Goal: Task Accomplishment & Management: Complete application form

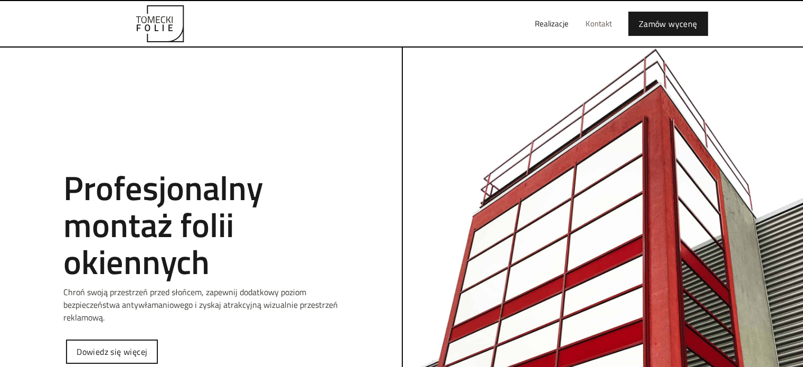
click at [610, 23] on link "Kontakt" at bounding box center [598, 24] width 43 height 34
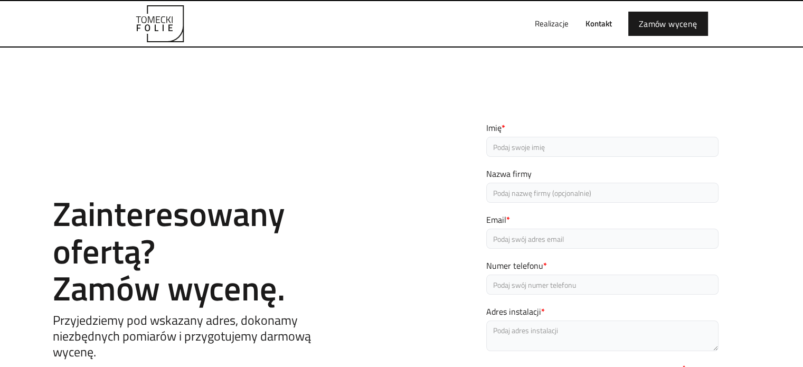
click at [542, 153] on input "Imię *" at bounding box center [602, 147] width 232 height 20
type input "Kamil"
type input "CDC Group"
type input "kamil.nieduzak@cdcgroup.pl"
type input "605574620"
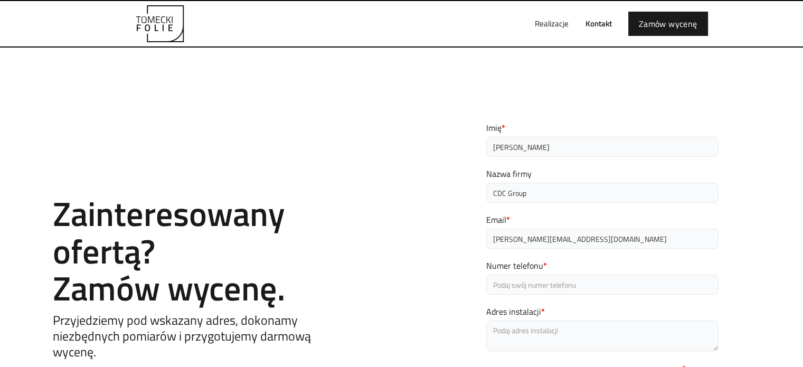
type textarea "Skarbowców 4"
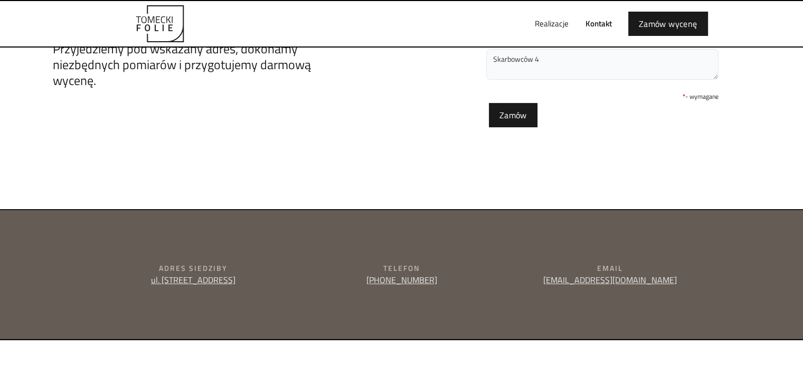
scroll to position [53, 0]
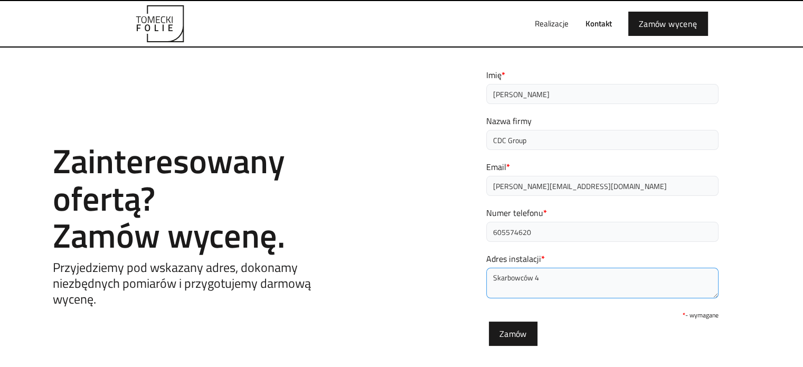
drag, startPoint x: 411, startPoint y: 267, endPoint x: 366, endPoint y: 263, distance: 45.1
click at [366, 263] on div "Contact Zainteresowany ofertą? Zamów wycenę. Przyjedziemy pod wskazany adres, d…" at bounding box center [401, 210] width 803 height 327
type textarea "Łagodna"
click at [450, 86] on div "Contact Zainteresowany ofertą? Zamów wycenę. Przyjedziemy pod wskazany adres, d…" at bounding box center [401, 210] width 803 height 327
